Goal: Task Accomplishment & Management: Use online tool/utility

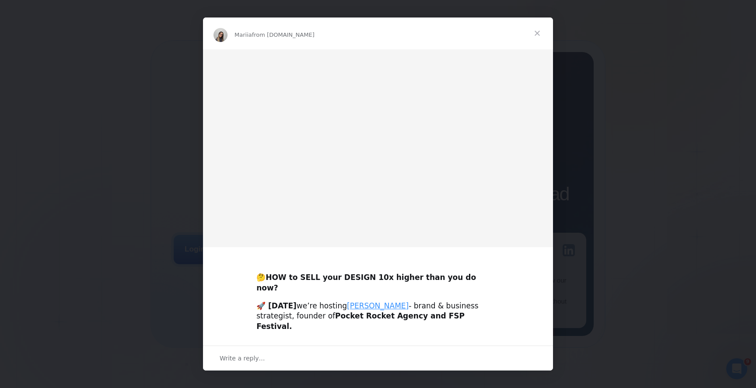
click at [226, 246] on img "Intercom messenger" at bounding box center [378, 148] width 350 height 198
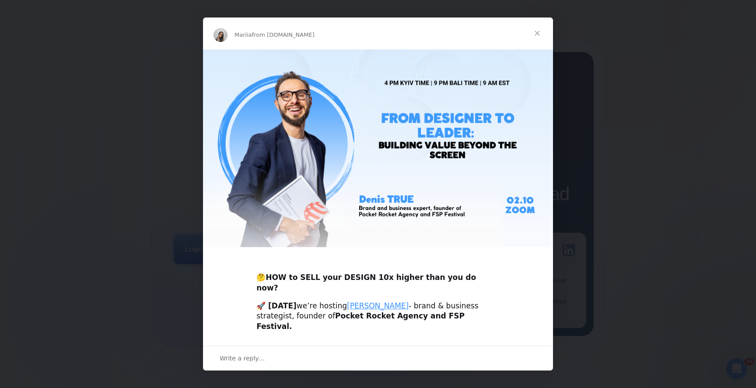
click at [158, 129] on div "Intercom messenger" at bounding box center [378, 194] width 756 height 388
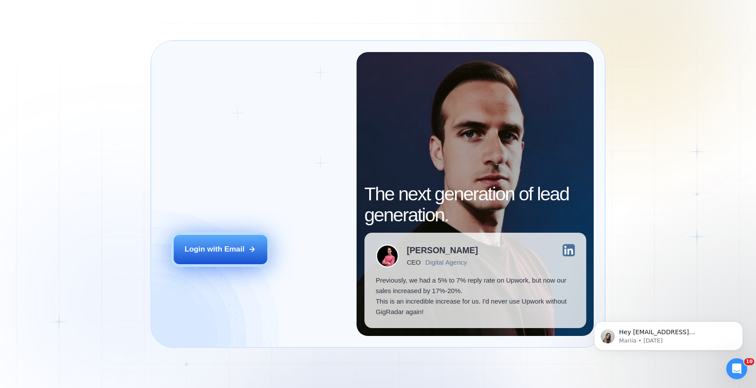
click at [200, 243] on button "Login with Email" at bounding box center [221, 249] width 94 height 29
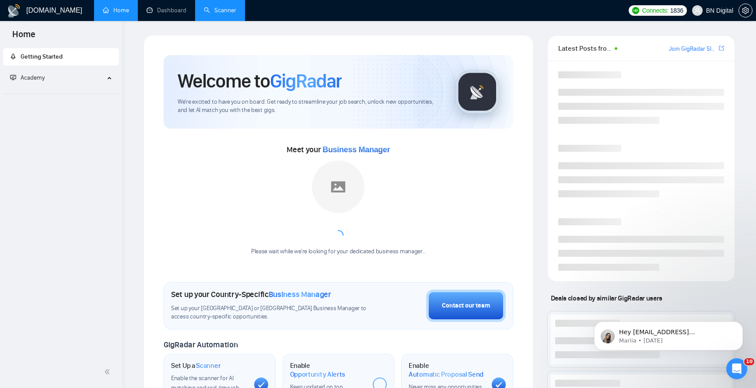
click at [229, 12] on link "Scanner" at bounding box center [220, 10] width 32 height 7
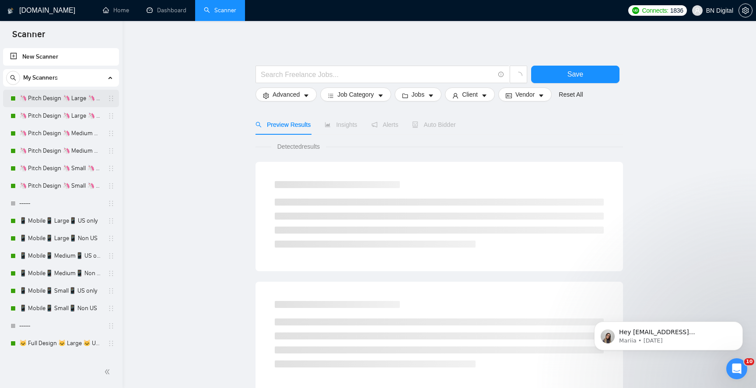
click at [60, 100] on link "🦄 Pitch Design 🦄 Large 🦄 US Only" at bounding box center [60, 98] width 83 height 17
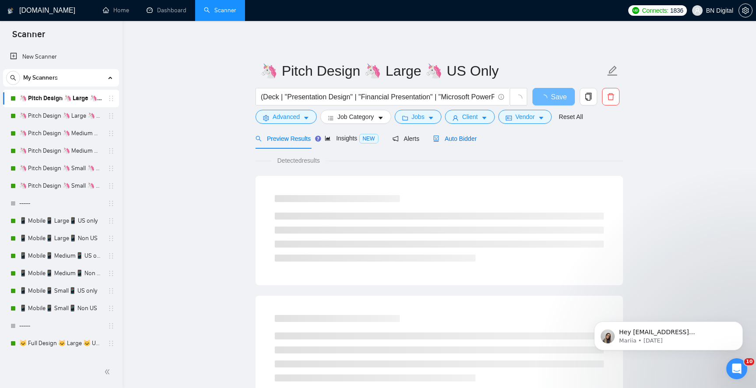
click at [450, 137] on span "Auto Bidder" at bounding box center [454, 138] width 43 height 7
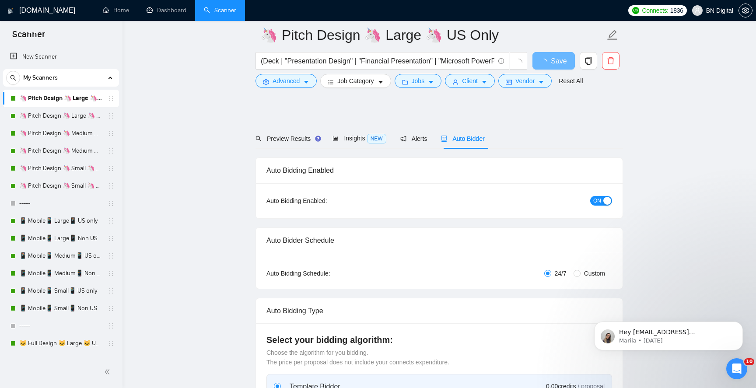
scroll to position [228, 0]
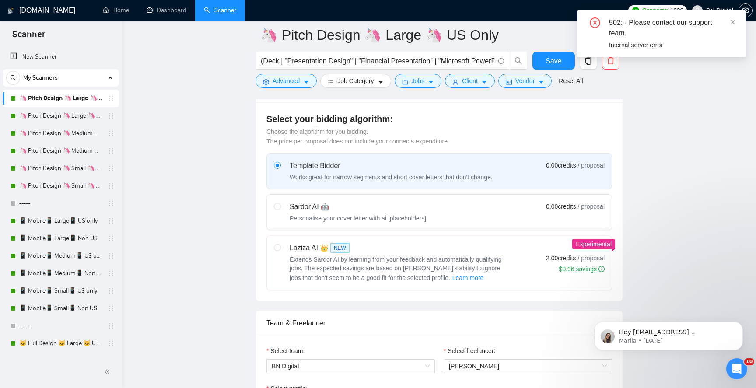
click at [379, 207] on div "Sardor AI 🤖" at bounding box center [358, 207] width 136 height 10
click at [280, 207] on input "radio" at bounding box center [277, 206] width 6 height 6
radio input "true"
radio input "false"
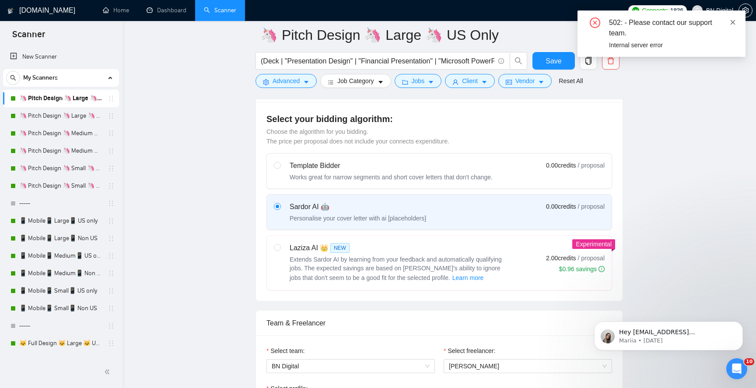
click at [735, 21] on icon "close" at bounding box center [733, 22] width 6 height 6
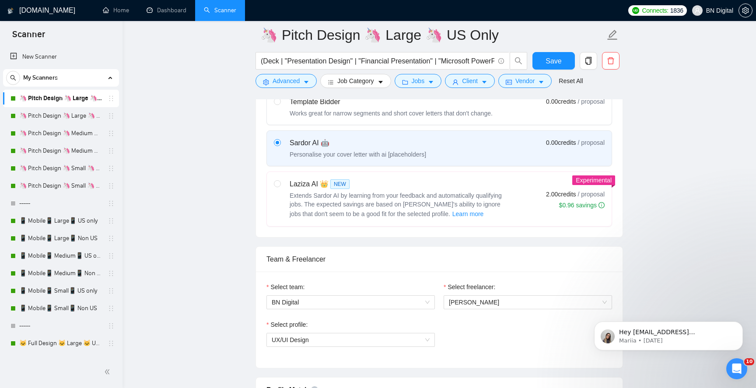
scroll to position [422, 0]
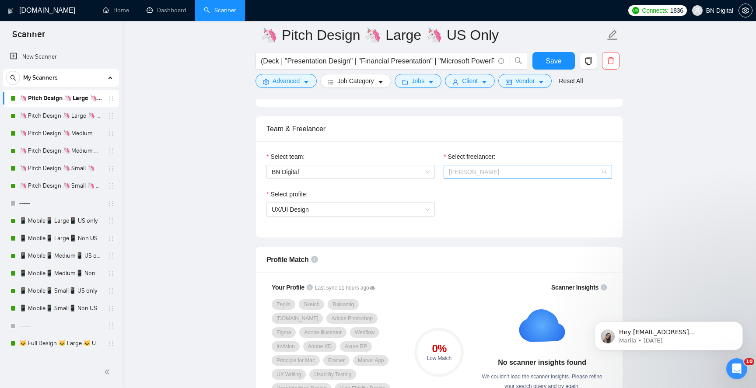
click at [473, 170] on span "[PERSON_NAME]" at bounding box center [474, 171] width 50 height 7
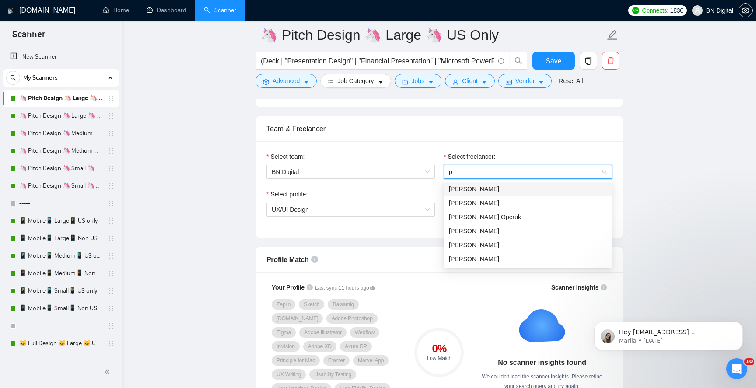
type input "po"
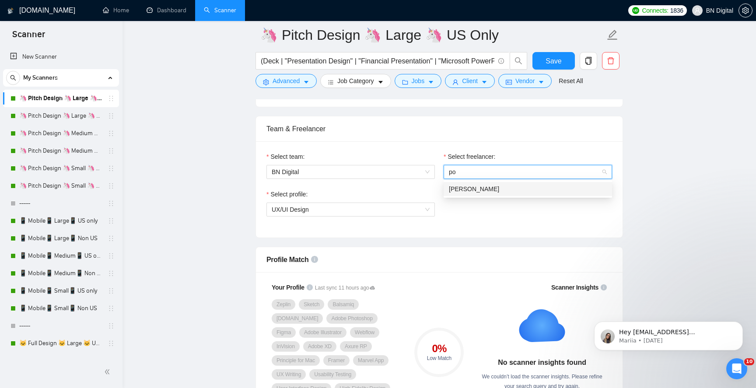
click at [465, 185] on div "[PERSON_NAME]" at bounding box center [528, 189] width 158 height 10
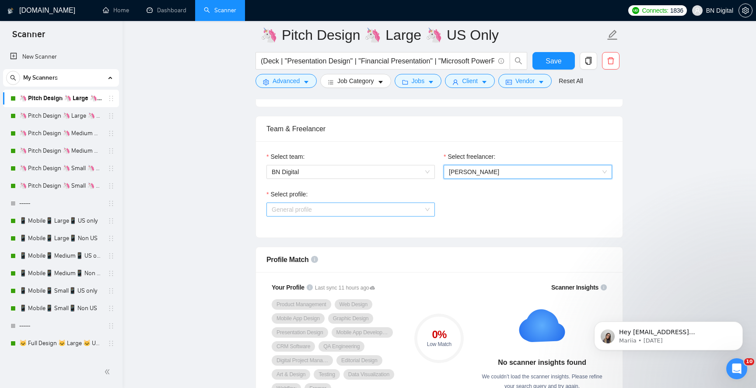
click at [301, 210] on span "General profile" at bounding box center [351, 209] width 158 height 13
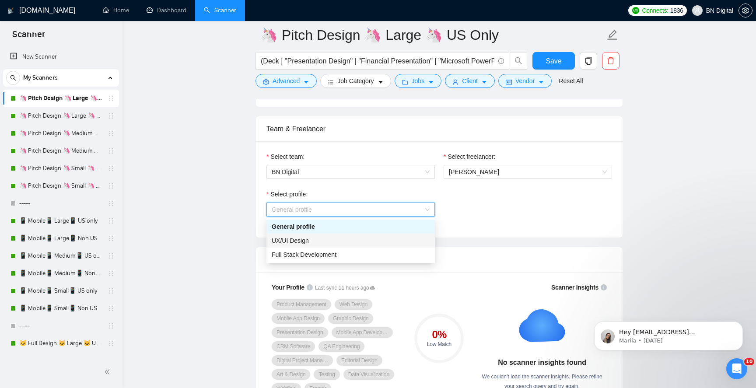
click at [294, 243] on span "UX/UI Design" at bounding box center [290, 240] width 37 height 7
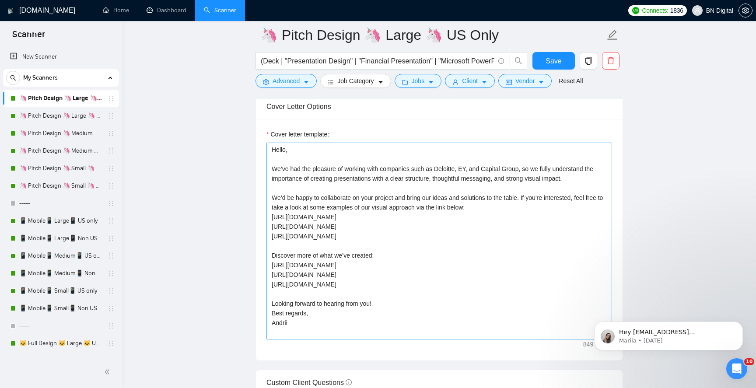
scroll to position [986, 0]
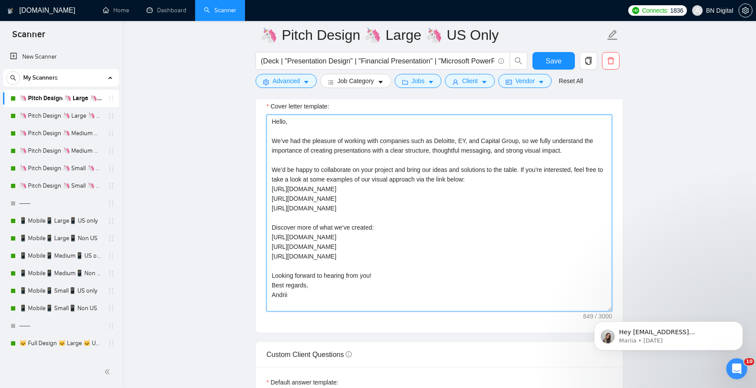
click at [276, 294] on textarea "Hello, We’ve had the pleasure of working with companies such as Deloitte, EY, a…" at bounding box center [439, 213] width 346 height 197
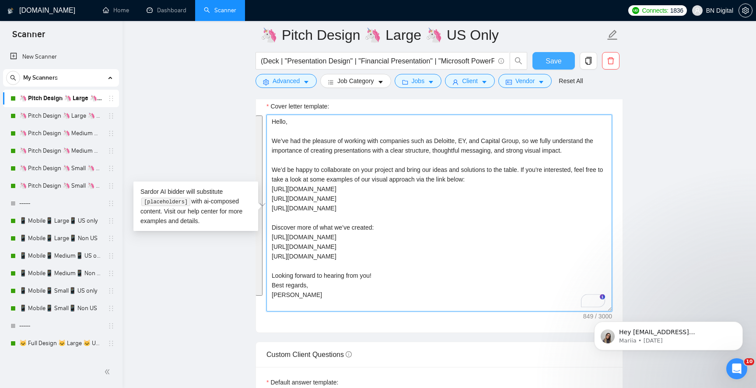
type textarea "Hello, We’ve had the pleasure of working with companies such as Deloitte, EY, a…"
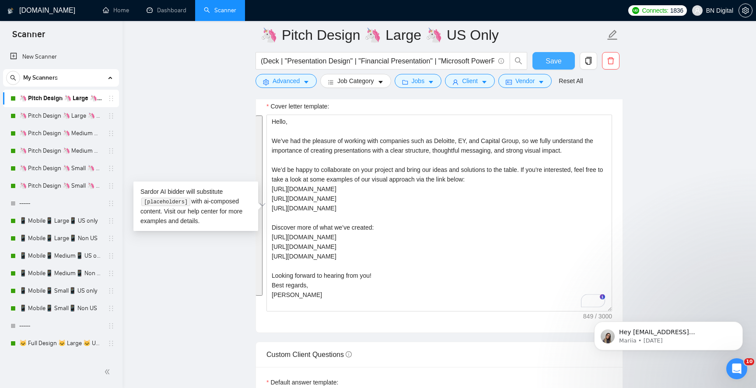
click at [542, 59] on button "Save" at bounding box center [553, 60] width 42 height 17
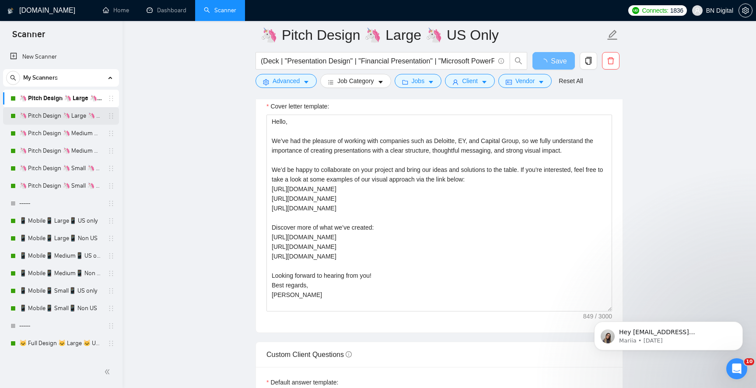
click at [86, 118] on link "🦄 Pitch Design 🦄 Large 🦄 Non US" at bounding box center [60, 115] width 83 height 17
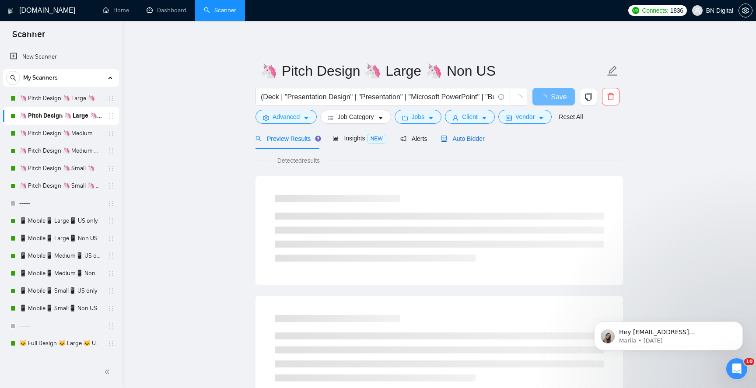
click at [466, 137] on span "Auto Bidder" at bounding box center [462, 138] width 43 height 7
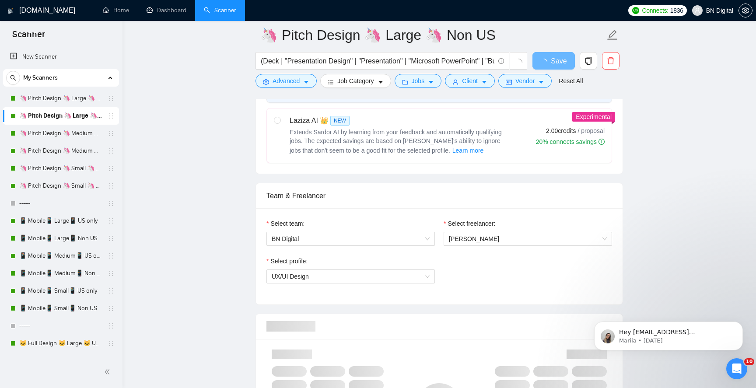
scroll to position [487, 0]
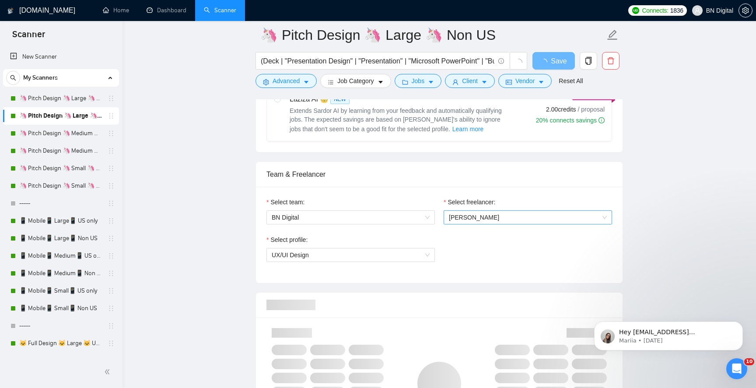
click at [472, 222] on span "[PERSON_NAME]" at bounding box center [528, 217] width 158 height 13
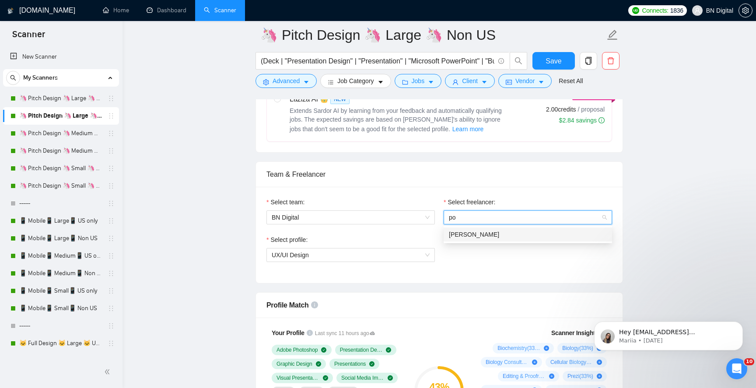
type input "pol"
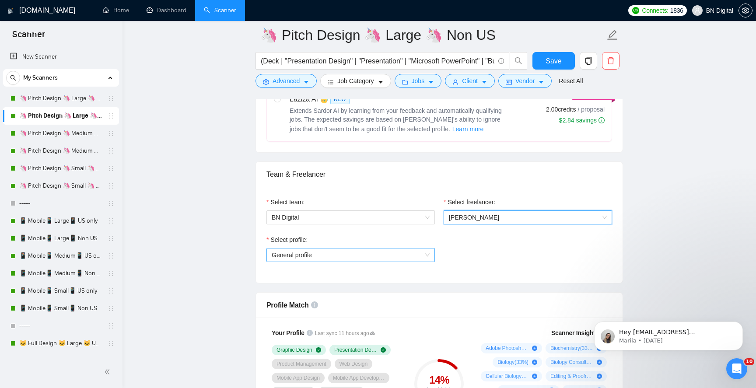
click at [294, 257] on span "General profile" at bounding box center [351, 254] width 158 height 13
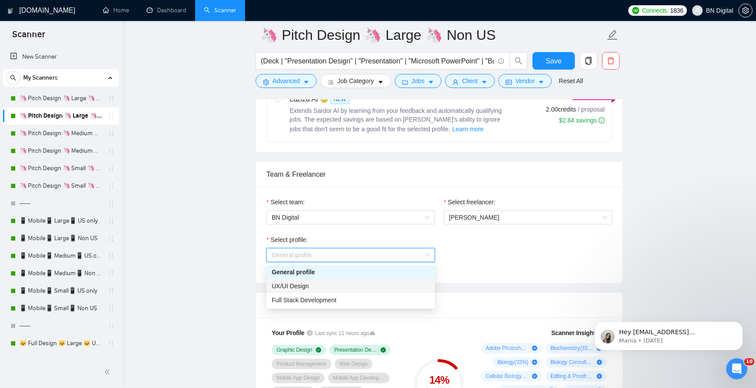
click at [293, 287] on span "UX/UI Design" at bounding box center [290, 286] width 37 height 7
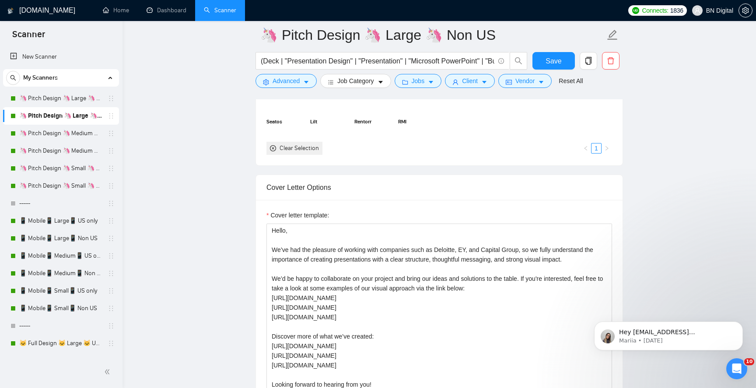
scroll to position [1012, 0]
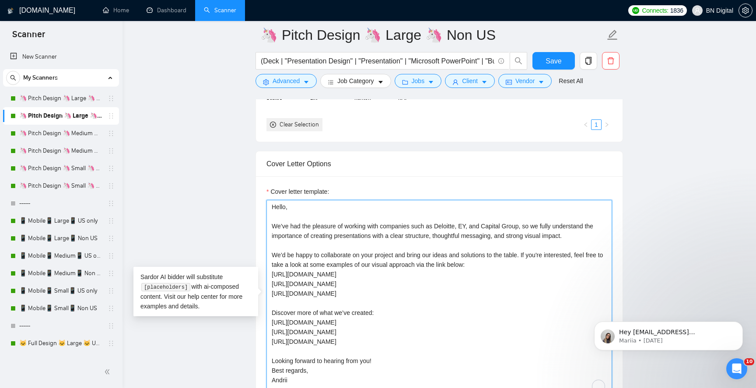
click at [307, 247] on textarea "Hello, We’ve had the pleasure of working with companies such as Deloitte, EY, a…" at bounding box center [439, 298] width 346 height 197
paste textarea "[PERSON_NAME]"
type textarea "Hello, We’ve had the pleasure of working with companies such as Deloitte, EY, a…"
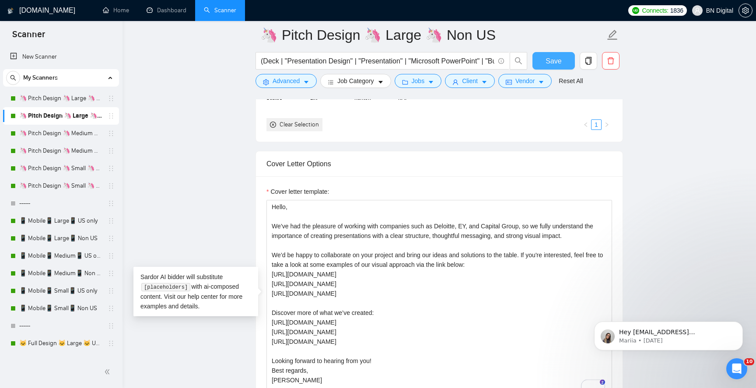
click at [559, 58] on span "Save" at bounding box center [553, 61] width 16 height 11
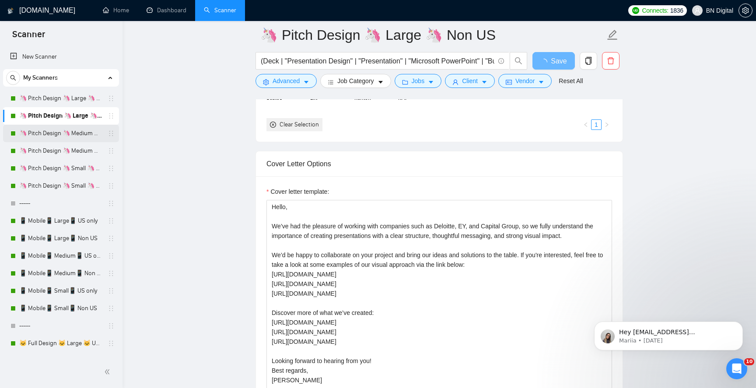
click at [51, 133] on link "🦄 Pitch Design 🦄 Medium 🦄 US Only" at bounding box center [60, 133] width 83 height 17
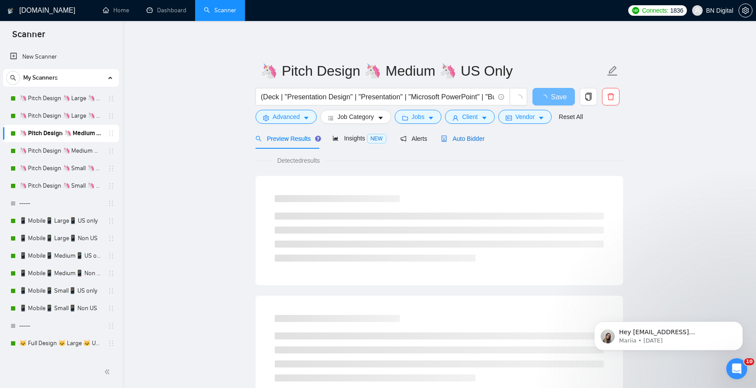
click at [469, 140] on span "Auto Bidder" at bounding box center [462, 138] width 43 height 7
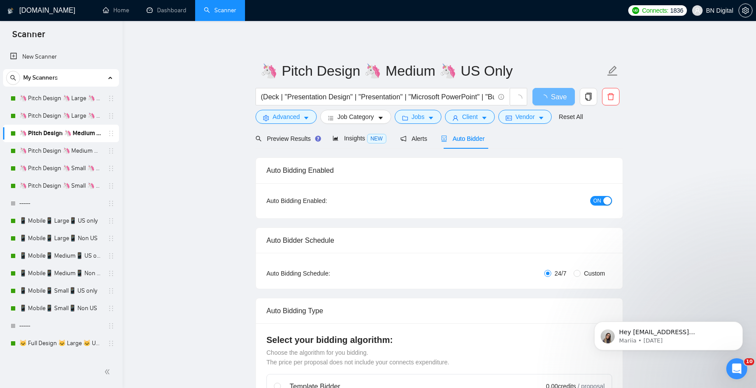
scroll to position [334, 0]
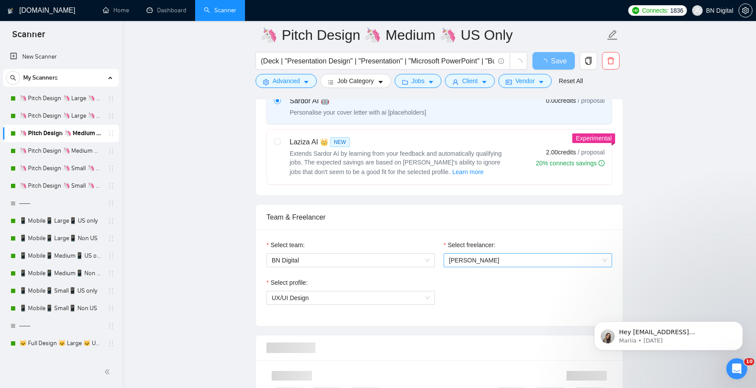
click at [459, 259] on span "[PERSON_NAME]" at bounding box center [474, 260] width 50 height 7
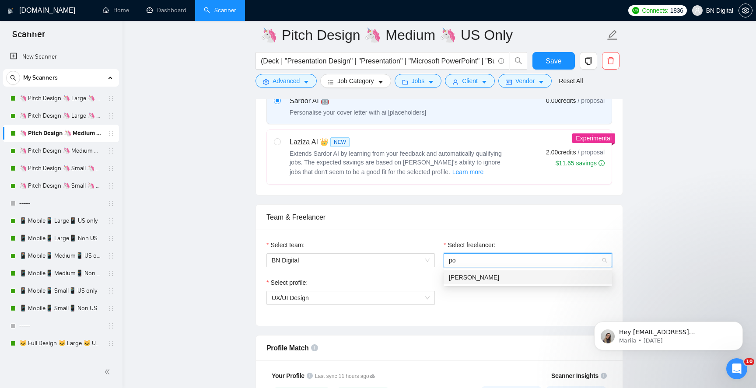
type input "pol"
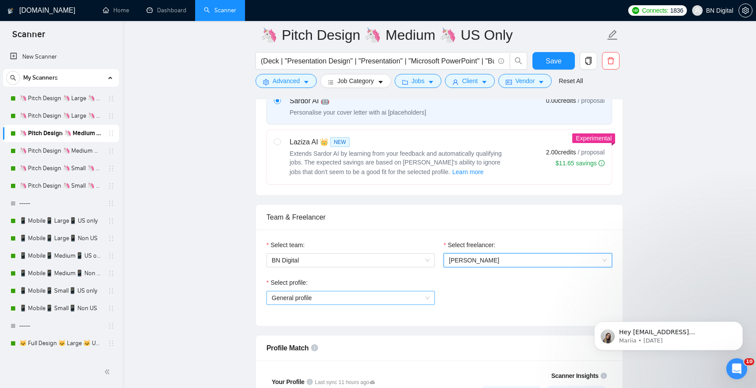
click at [317, 304] on div "General profile" at bounding box center [350, 298] width 168 height 14
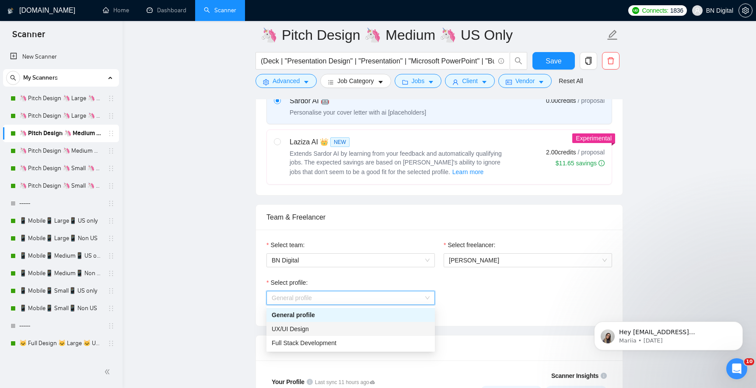
click at [306, 331] on span "UX/UI Design" at bounding box center [290, 328] width 37 height 7
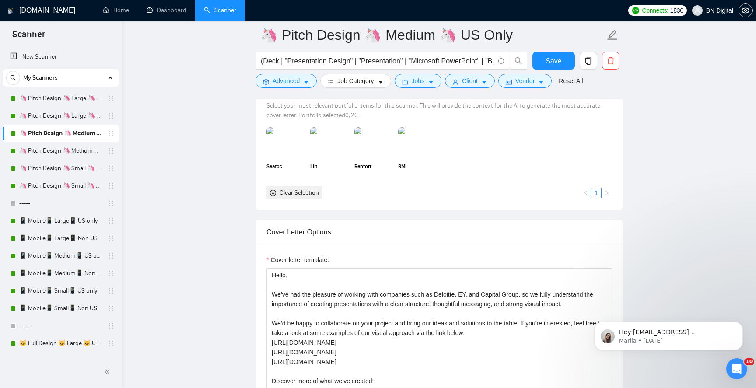
scroll to position [932, 0]
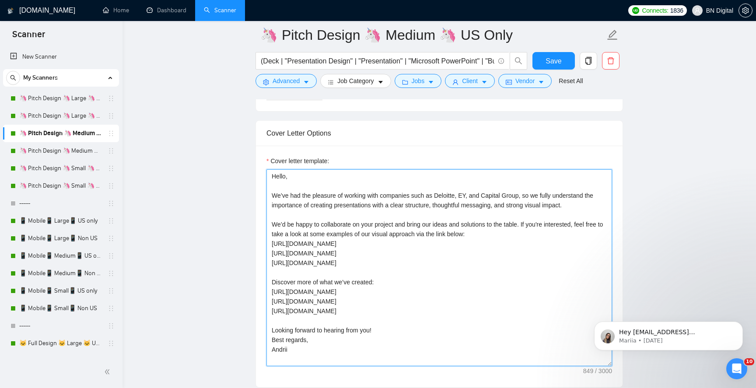
click at [317, 247] on textarea "Hello, We’ve had the pleasure of working with companies such as Deloitte, EY, a…" at bounding box center [439, 267] width 346 height 197
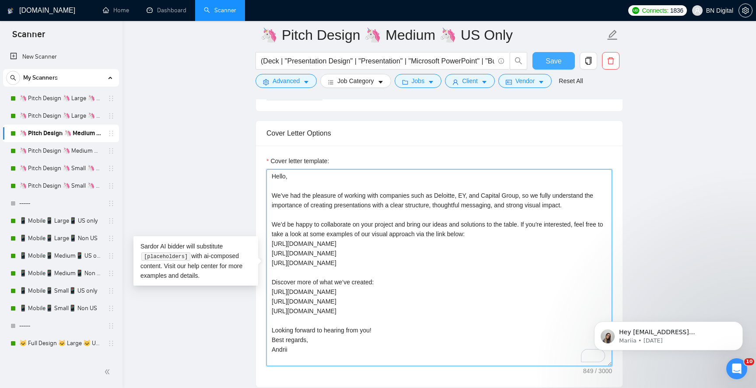
paste textarea "[PERSON_NAME]"
type textarea "Hello, We’ve had the pleasure of working with companies such as Deloitte, EY, a…"
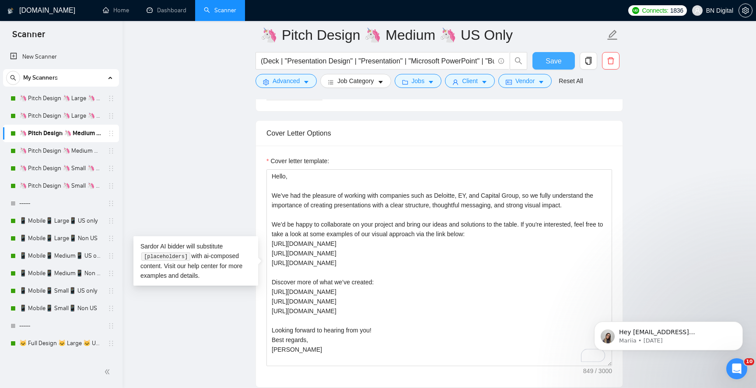
click at [554, 60] on span "Save" at bounding box center [553, 61] width 16 height 11
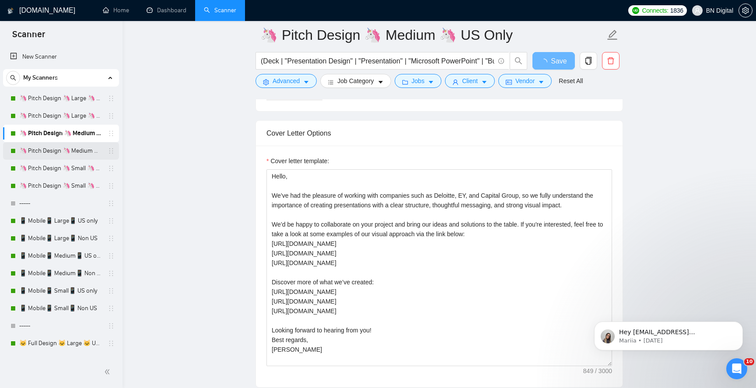
click at [75, 146] on link "🦄 Pitch Design 🦄 Medium 🦄 Non US" at bounding box center [60, 150] width 83 height 17
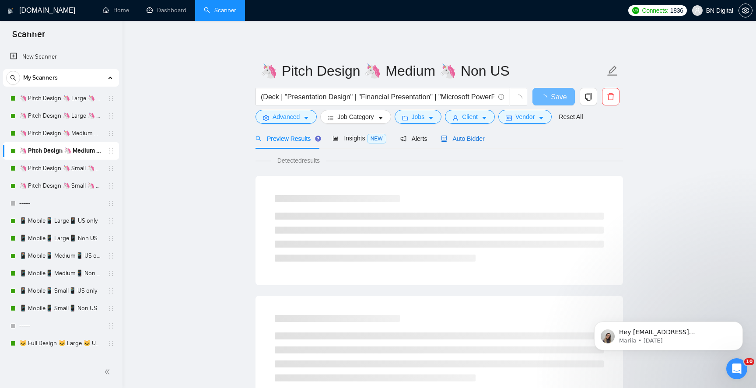
click at [467, 136] on span "Auto Bidder" at bounding box center [462, 138] width 43 height 7
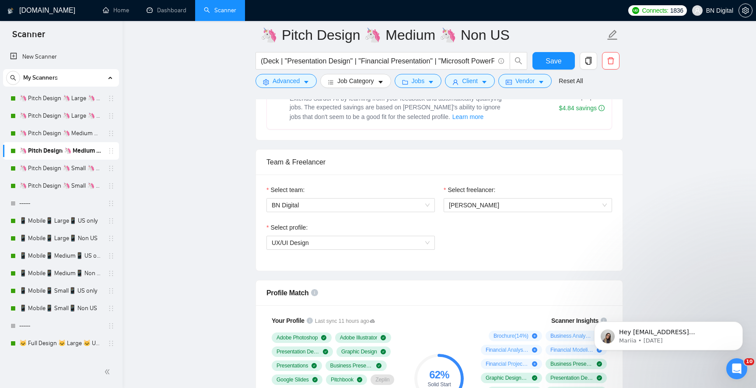
scroll to position [525, 0]
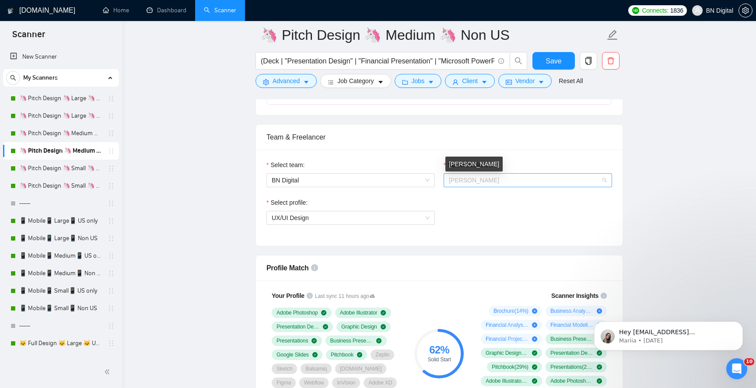
click at [473, 176] on span "[PERSON_NAME]" at bounding box center [528, 180] width 158 height 13
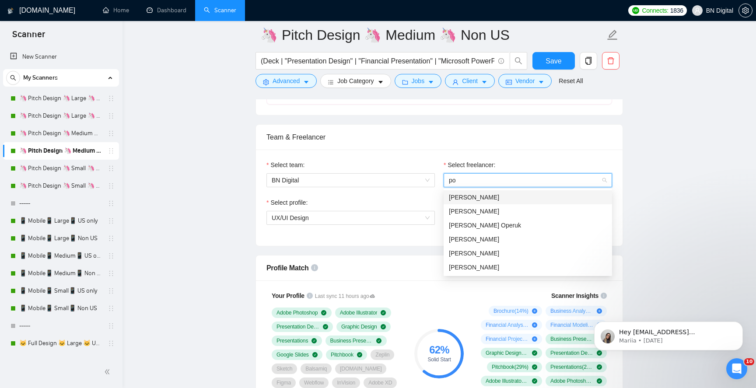
type input "pol"
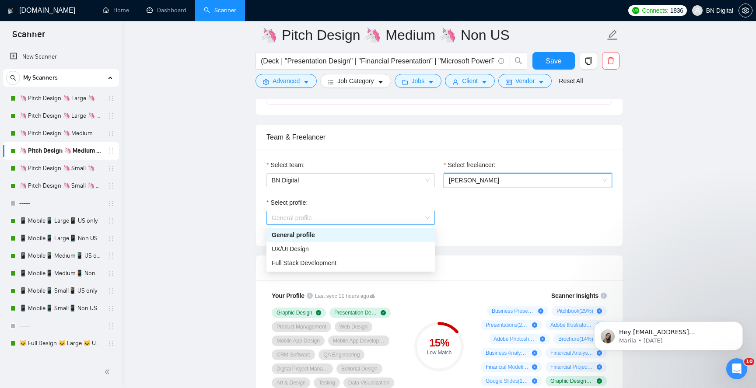
click at [309, 218] on span "General profile" at bounding box center [351, 217] width 158 height 13
click at [300, 250] on span "UX/UI Design" at bounding box center [290, 248] width 37 height 7
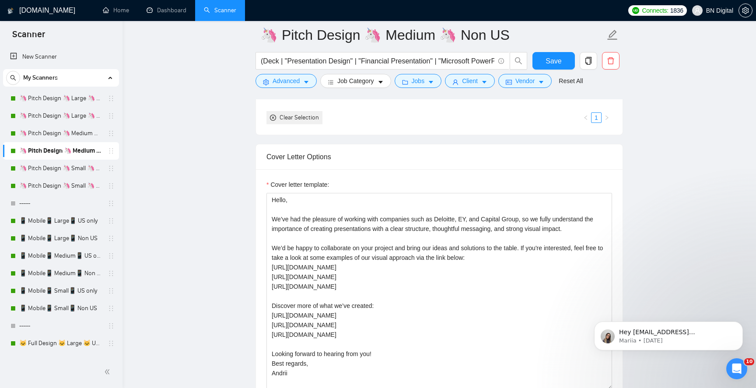
scroll to position [1052, 0]
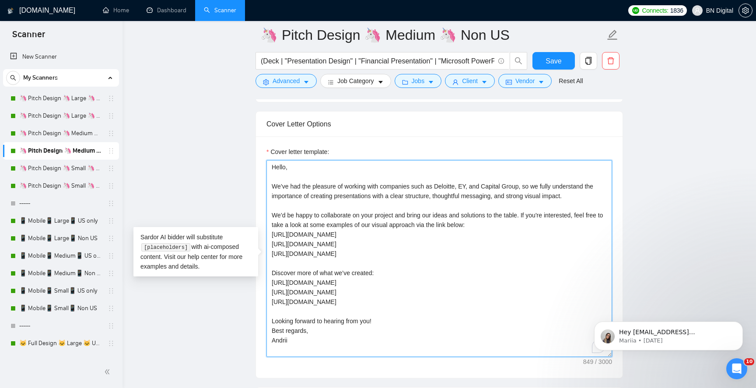
click at [300, 249] on textarea "Hello, We’ve had the pleasure of working with companies such as Deloitte, EY, a…" at bounding box center [439, 258] width 346 height 197
paste textarea "[PERSON_NAME]"
type textarea "Hello, We’ve had the pleasure of working with companies such as Deloitte, EY, a…"
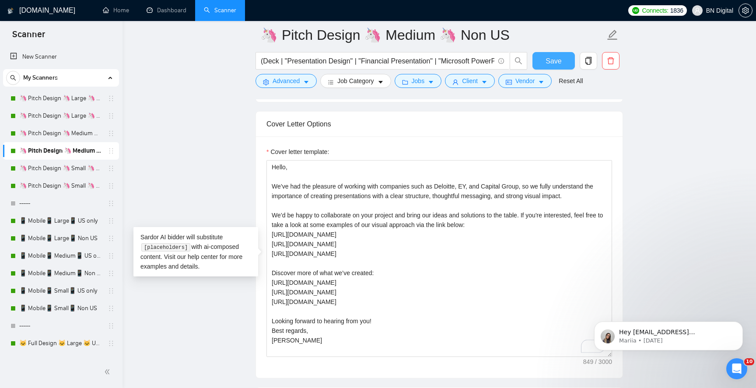
click at [549, 62] on span "Save" at bounding box center [553, 61] width 16 height 11
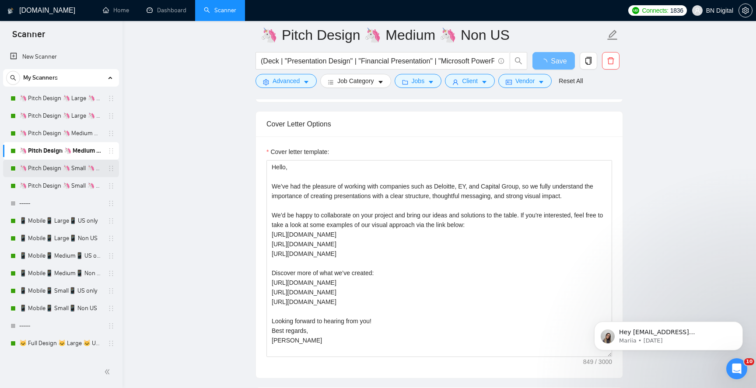
click at [80, 168] on link "🦄 Pitch Design 🦄 Small 🦄 US Only" at bounding box center [60, 168] width 83 height 17
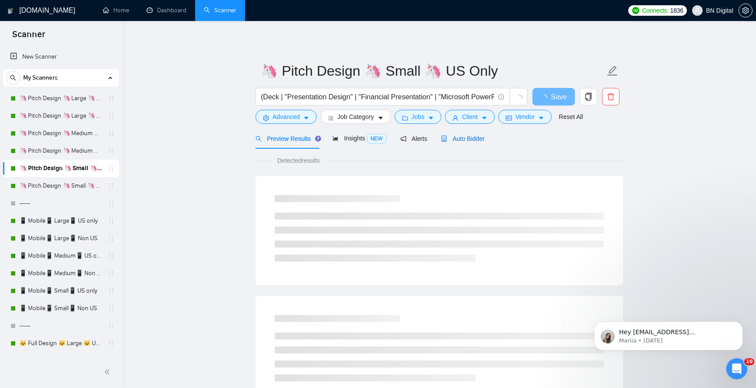
click at [468, 138] on span "Auto Bidder" at bounding box center [462, 138] width 43 height 7
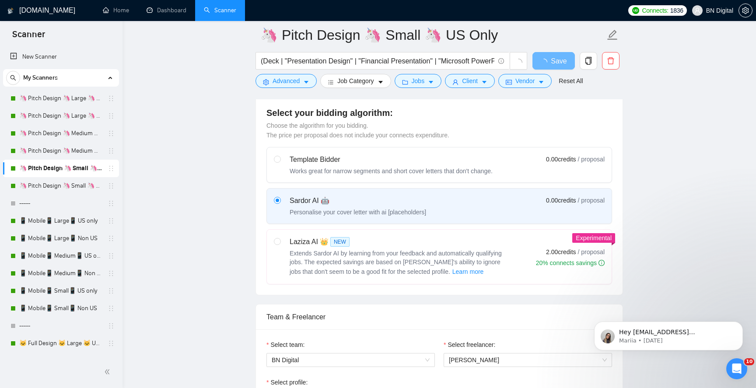
scroll to position [294, 0]
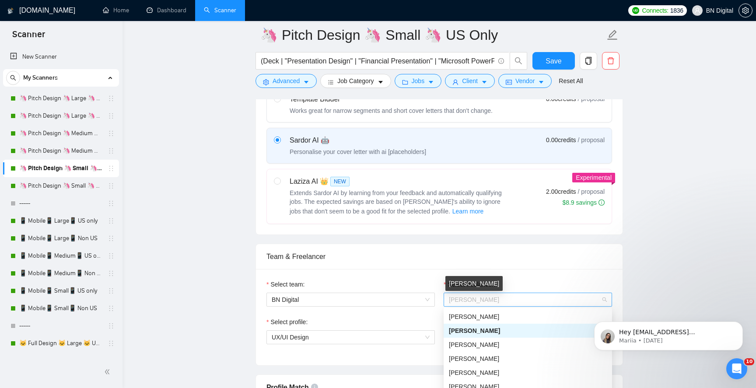
click at [467, 300] on span "[PERSON_NAME]" at bounding box center [474, 299] width 50 height 7
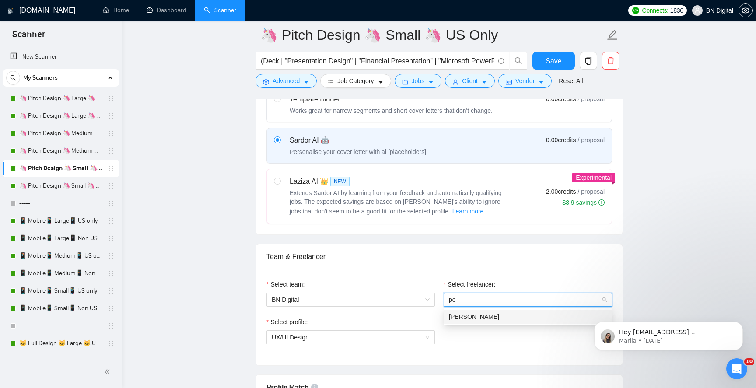
type input "pol"
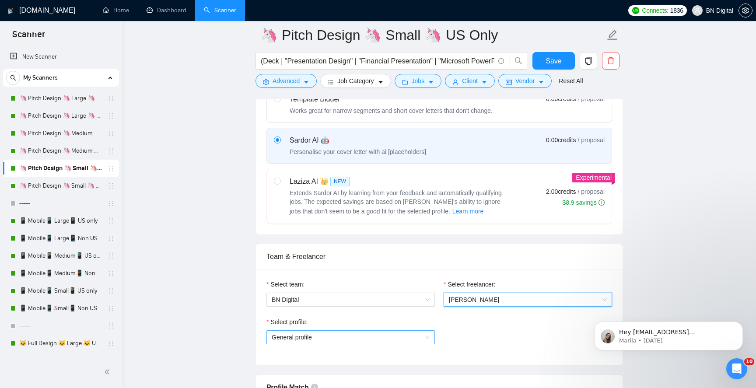
click at [320, 336] on span "General profile" at bounding box center [351, 337] width 158 height 13
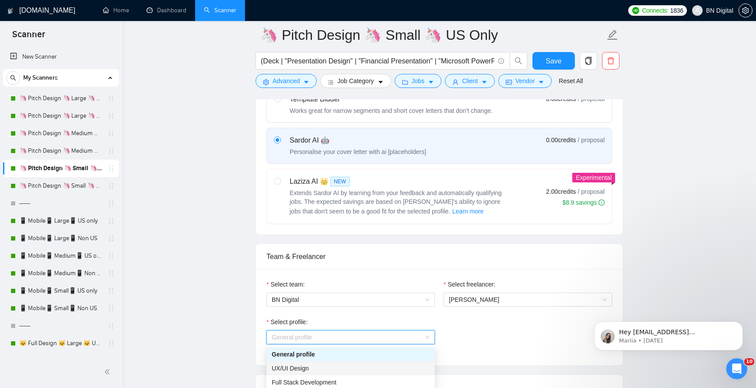
click at [304, 365] on span "UX/UI Design" at bounding box center [290, 368] width 37 height 7
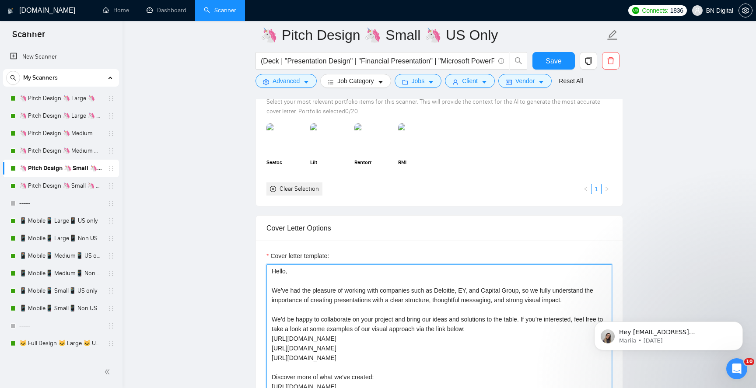
click at [329, 294] on textarea "Hello, We’ve had the pleasure of working with companies such as Deloitte, EY, a…" at bounding box center [439, 362] width 346 height 197
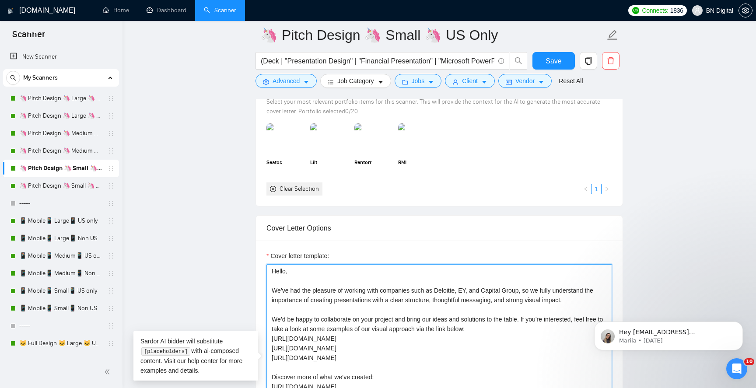
paste textarea "[PERSON_NAME]"
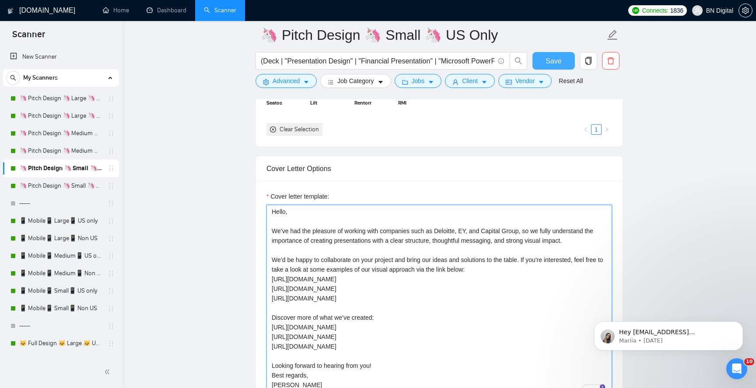
type textarea "Hello, We’ve had the pleasure of working with companies such as Deloitte, EY, a…"
click at [550, 58] on span "Save" at bounding box center [553, 61] width 16 height 11
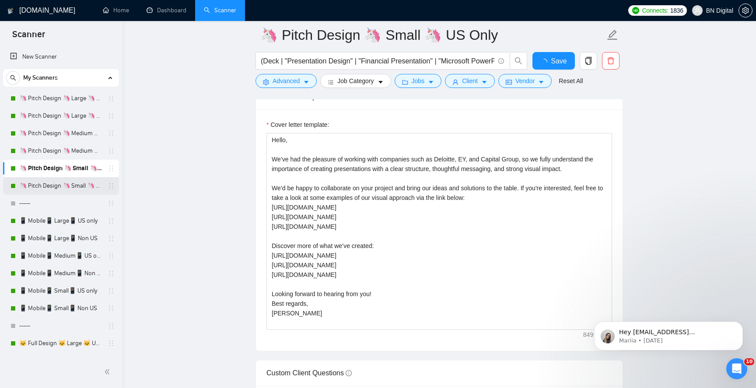
click at [58, 182] on link "🦄 Pitch Design 🦄 Small 🦄 Non US" at bounding box center [60, 185] width 83 height 17
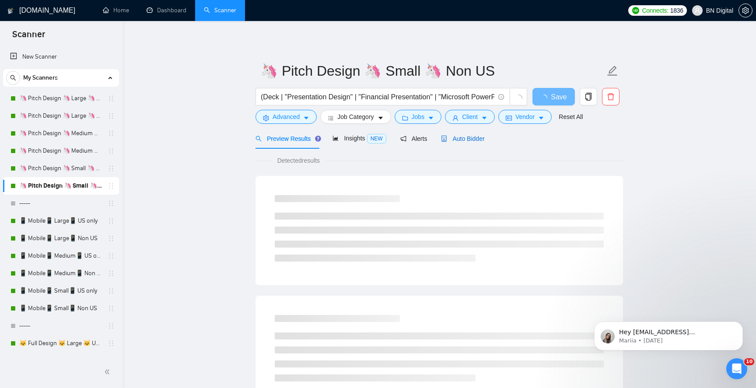
click at [469, 140] on span "Auto Bidder" at bounding box center [462, 138] width 43 height 7
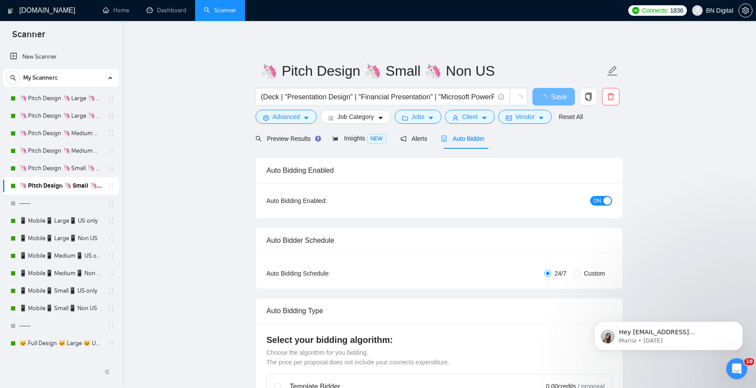
radio input "false"
radio input "true"
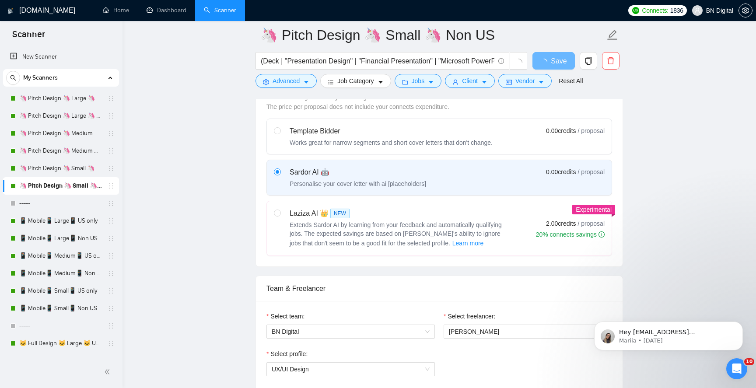
scroll to position [454, 0]
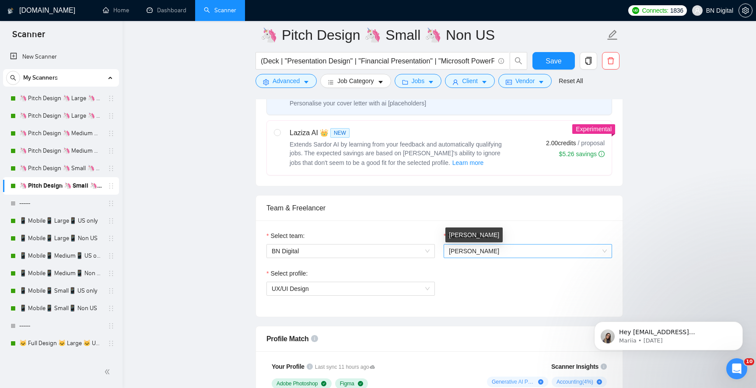
click at [460, 255] on span "[PERSON_NAME]" at bounding box center [528, 251] width 158 height 13
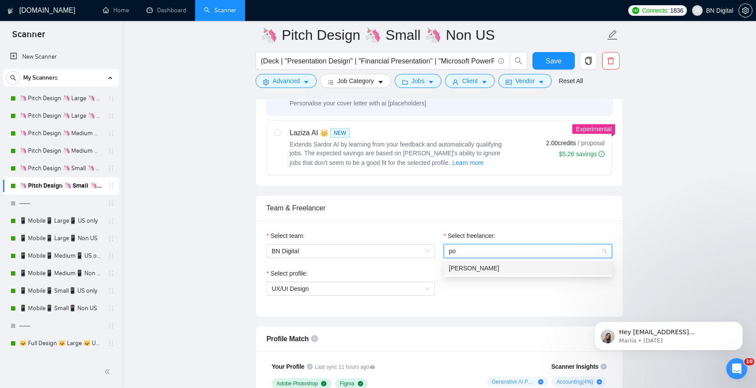
type input "pol"
click at [455, 270] on span "[PERSON_NAME]" at bounding box center [474, 268] width 50 height 7
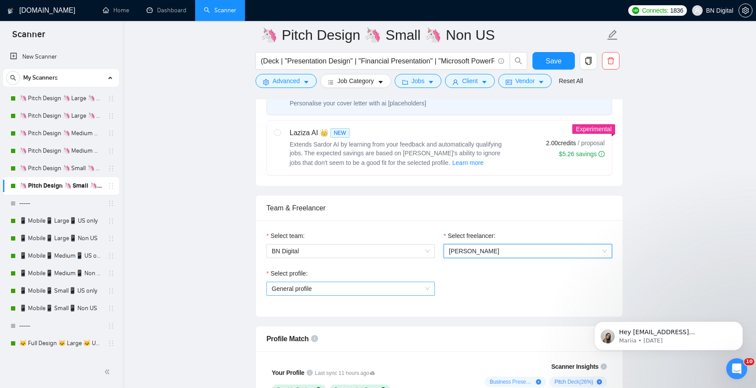
click at [317, 288] on span "General profile" at bounding box center [351, 288] width 158 height 13
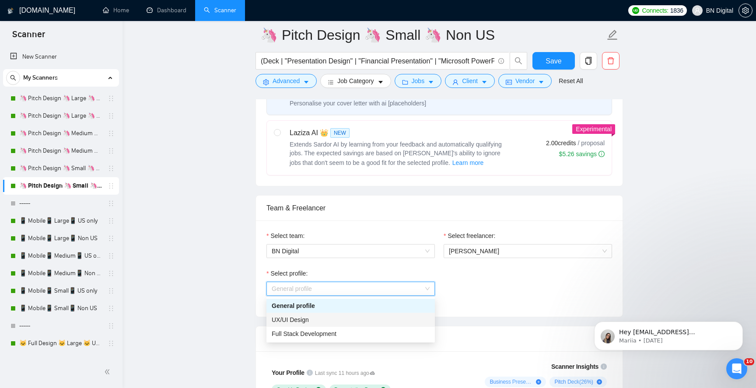
click at [302, 318] on span "UX/UI Design" at bounding box center [290, 319] width 37 height 7
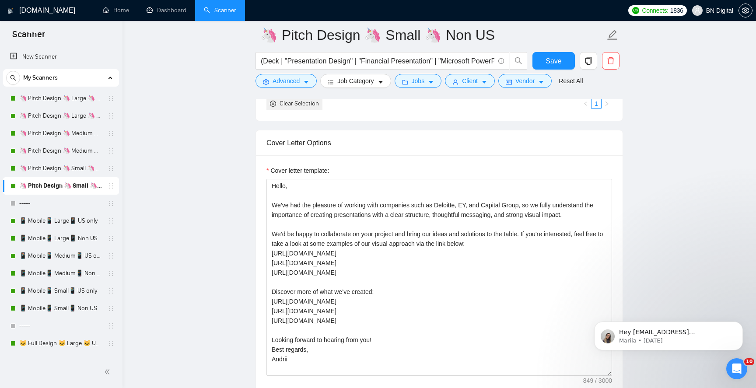
scroll to position [1078, 0]
